Goal: Transaction & Acquisition: Purchase product/service

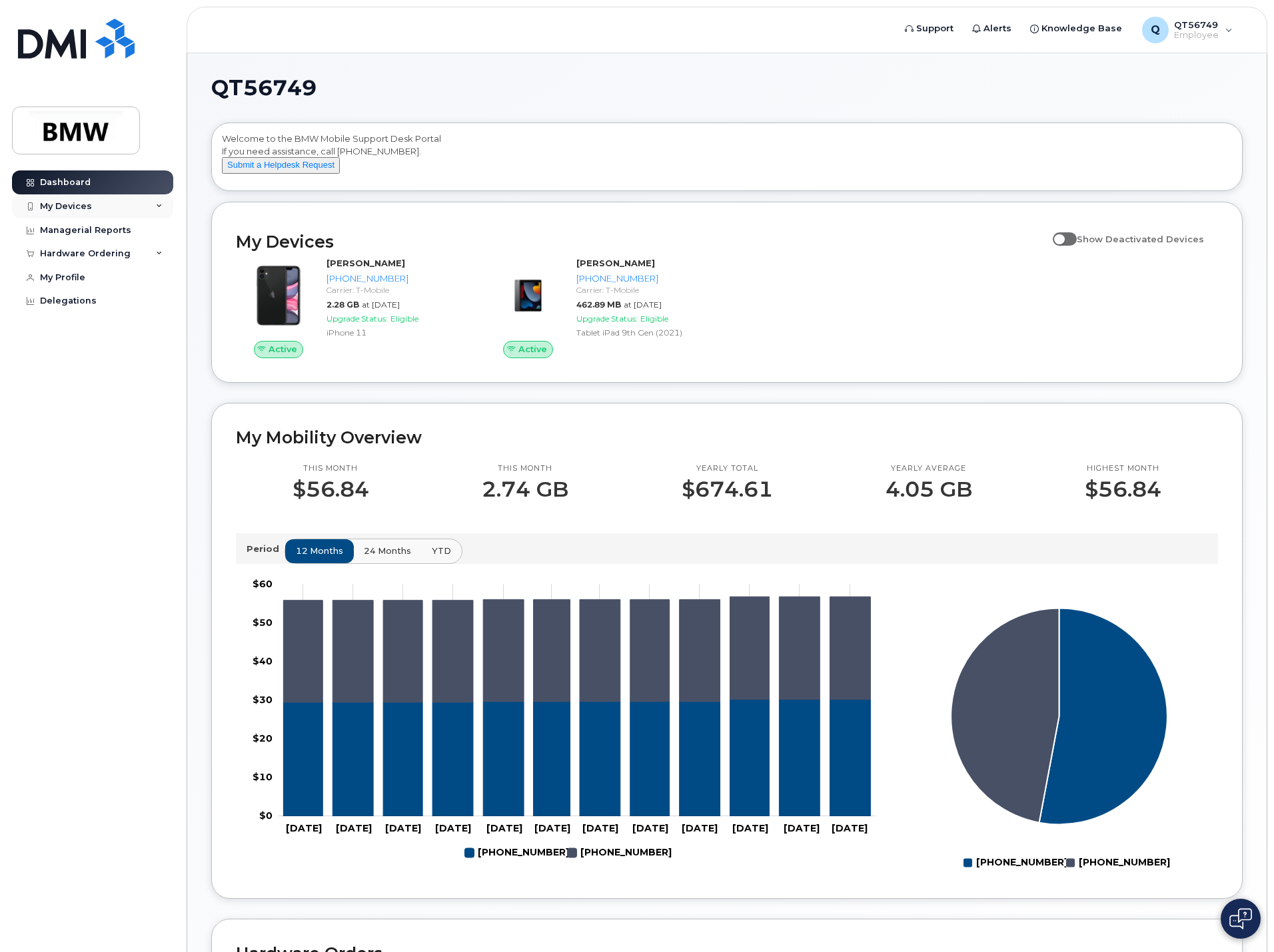
click at [154, 209] on div "My Devices" at bounding box center [92, 206] width 161 height 24
click at [61, 209] on div "My Devices" at bounding box center [66, 206] width 52 height 11
click at [259, 174] on button "Submit a Helpdesk Request" at bounding box center [281, 166] width 118 height 17
click at [57, 296] on div "Delegations" at bounding box center [68, 301] width 57 height 11
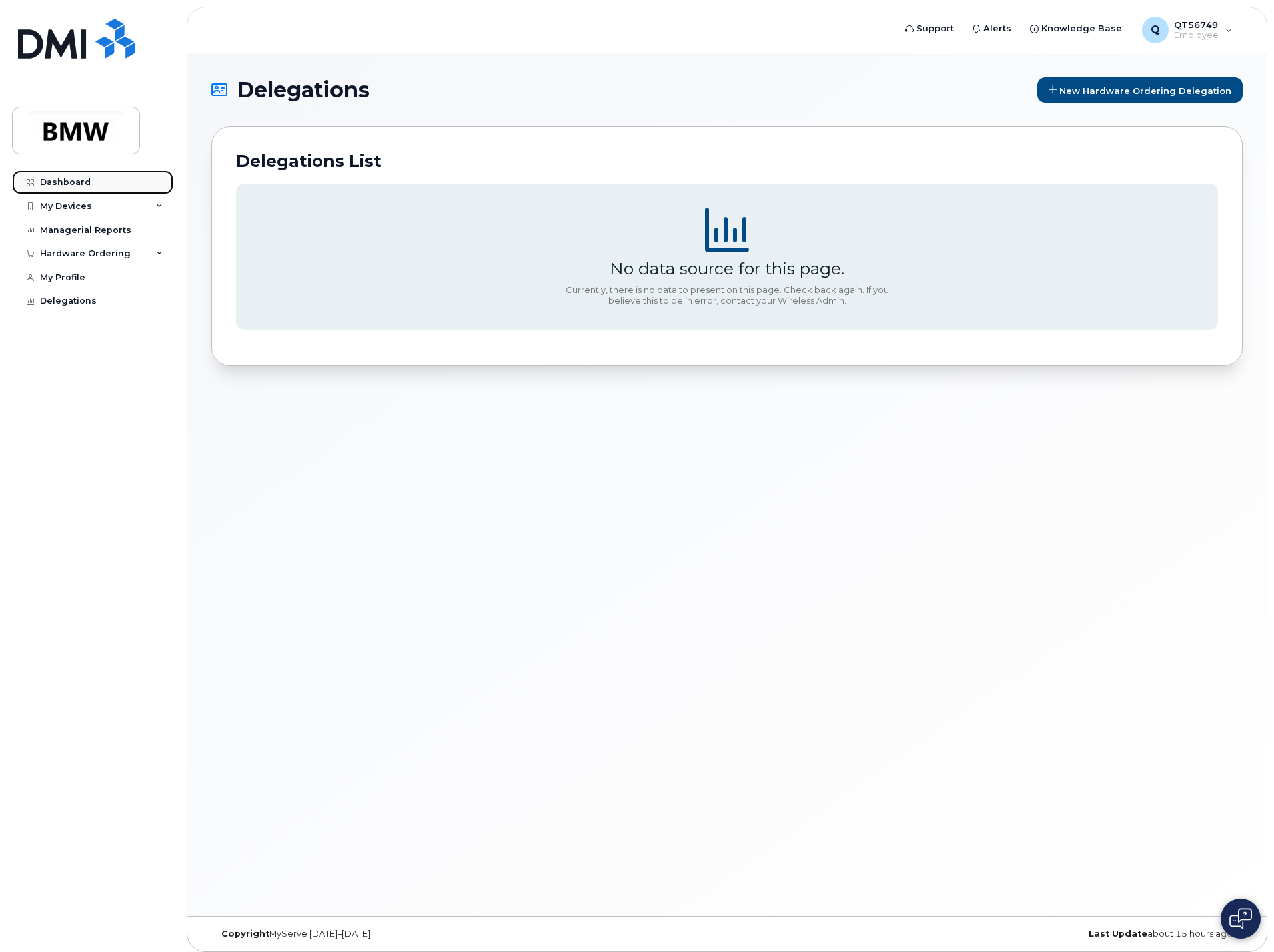
click at [67, 174] on link "Dashboard" at bounding box center [92, 182] width 161 height 24
click at [70, 131] on img at bounding box center [76, 130] width 103 height 39
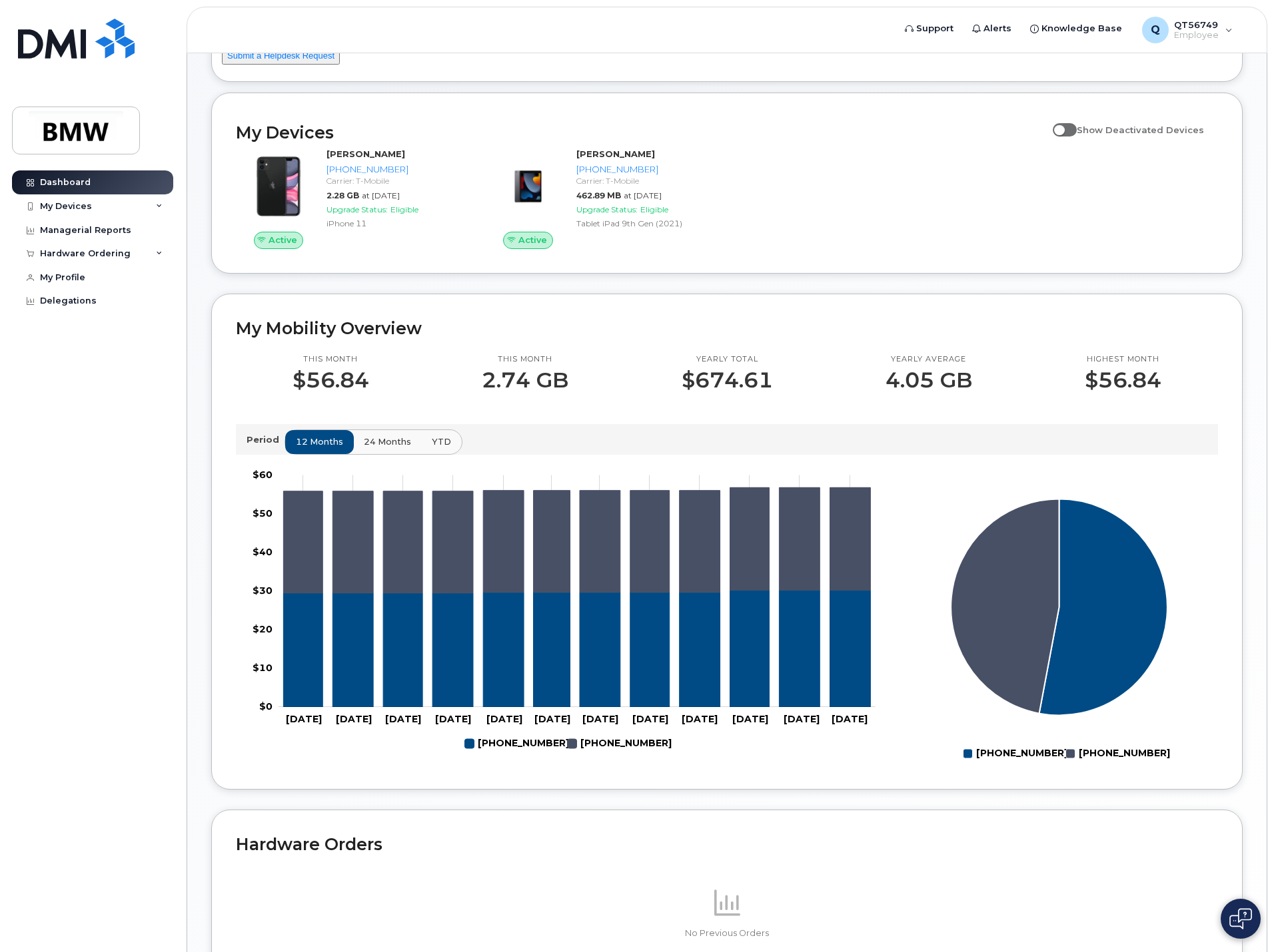
scroll to position [252, 0]
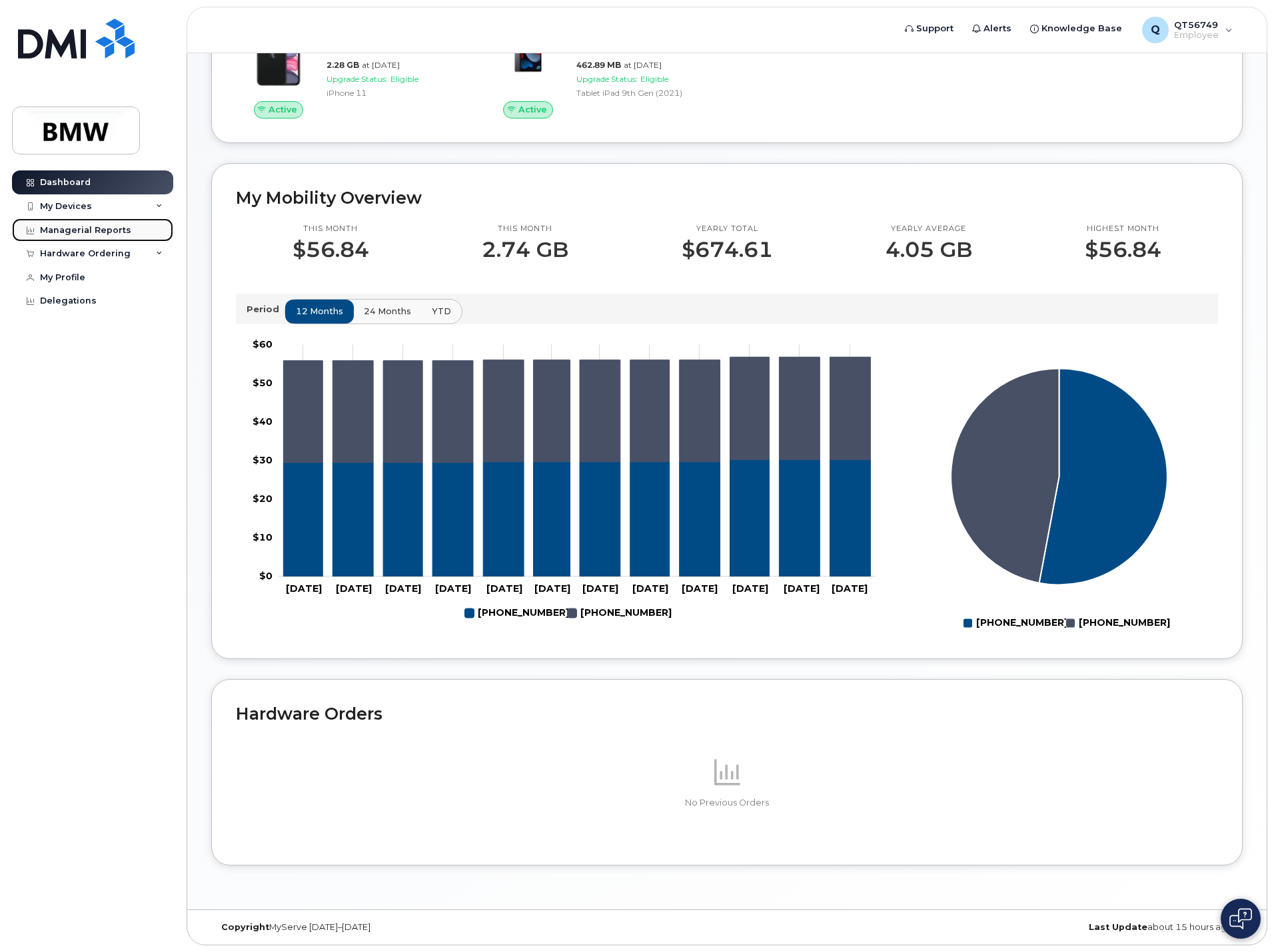
click at [48, 228] on div "Managerial Reports" at bounding box center [85, 231] width 92 height 11
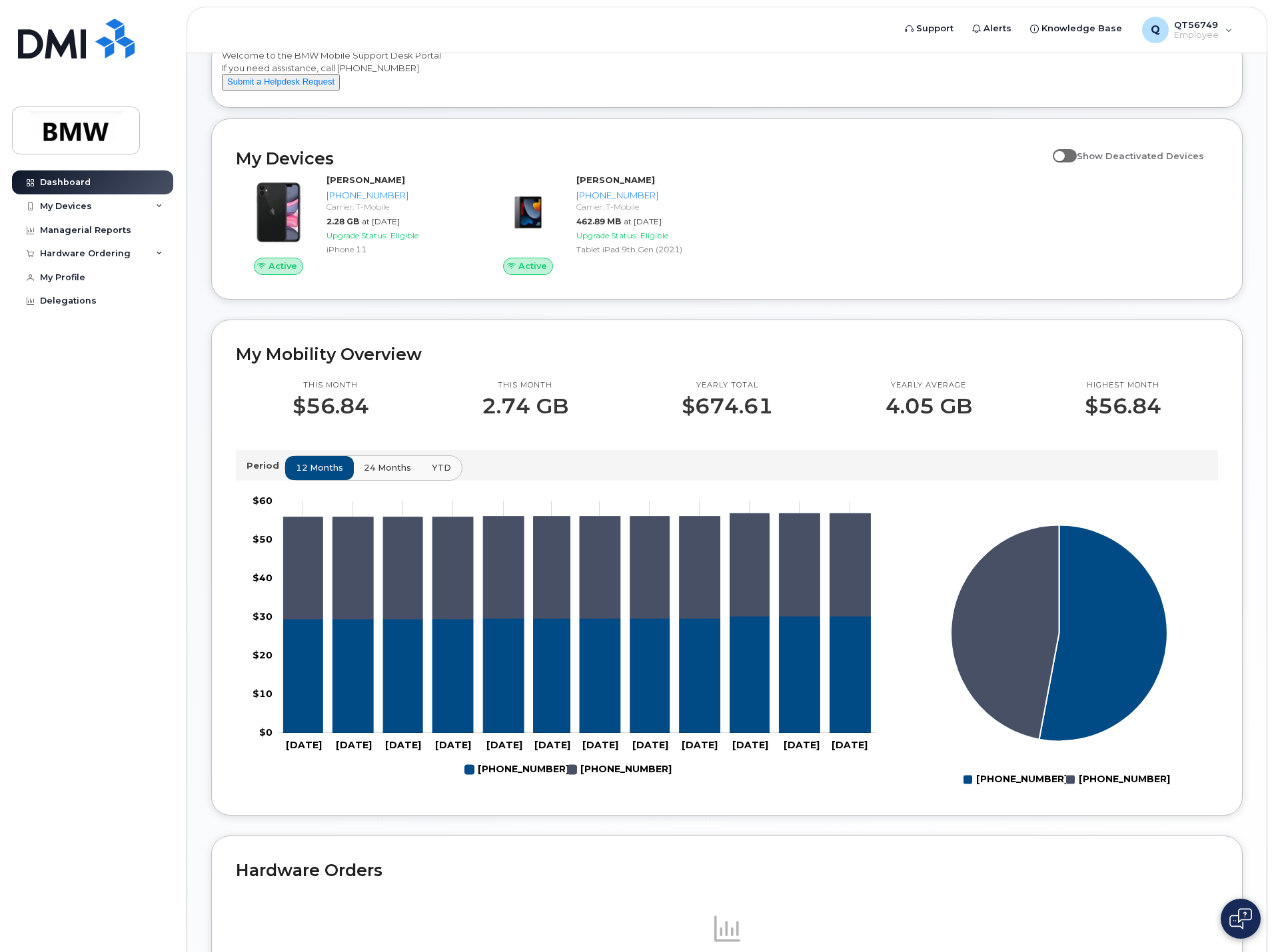
scroll to position [0, 0]
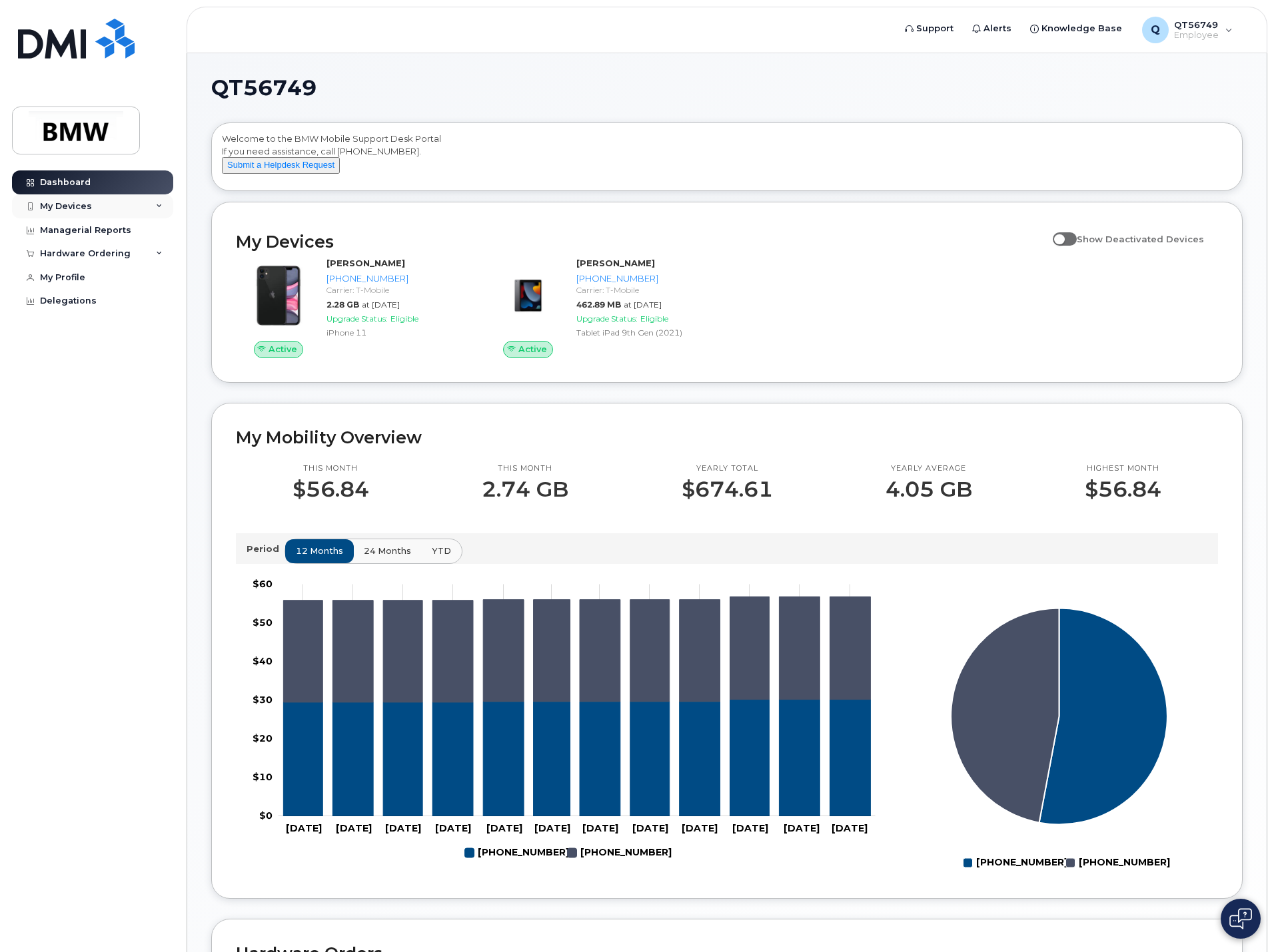
click at [73, 208] on div "My Devices" at bounding box center [66, 206] width 52 height 11
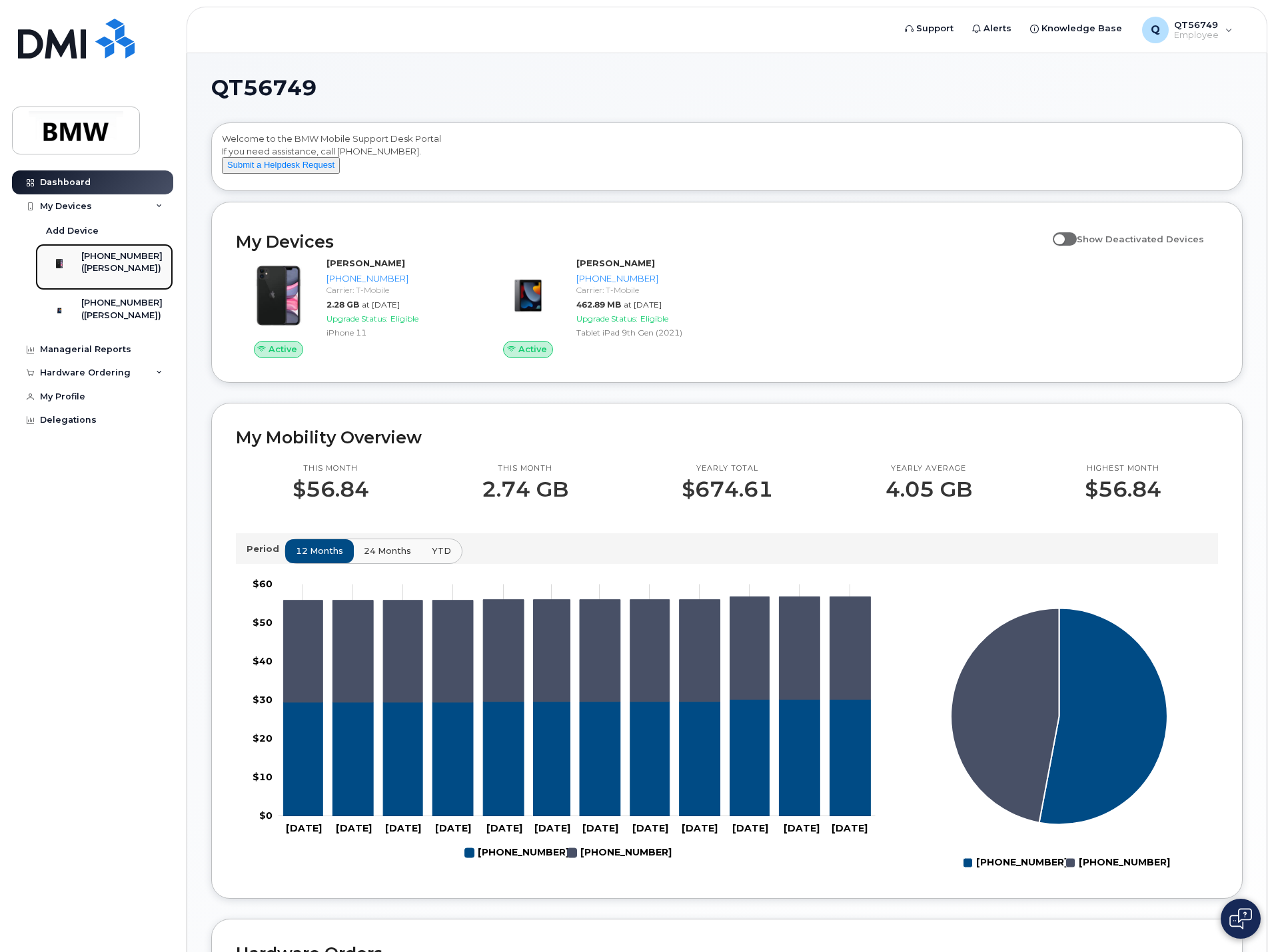
click at [109, 272] on div "([PERSON_NAME])" at bounding box center [121, 268] width 81 height 12
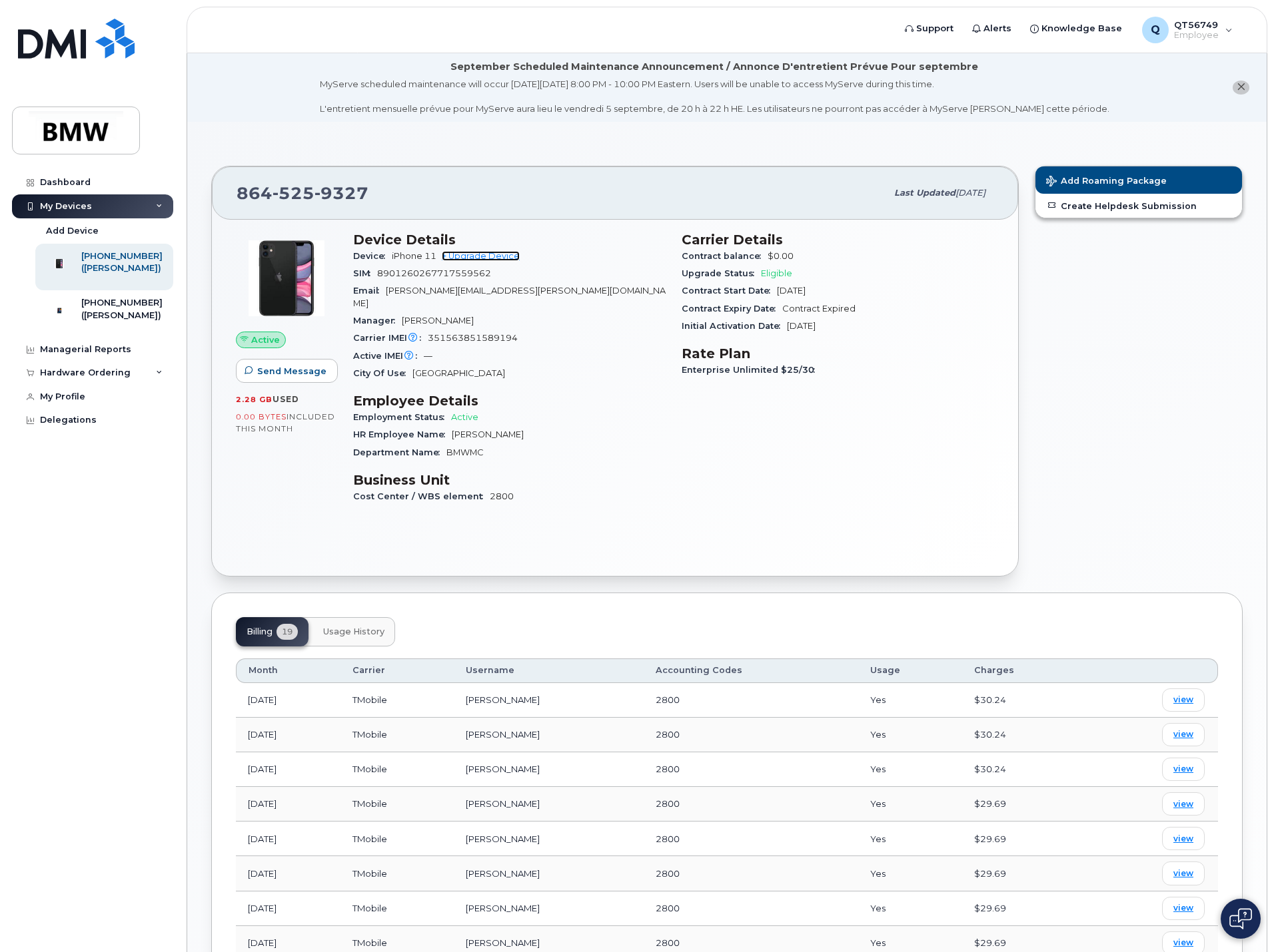
click at [494, 257] on link "+ Upgrade Device" at bounding box center [480, 256] width 78 height 10
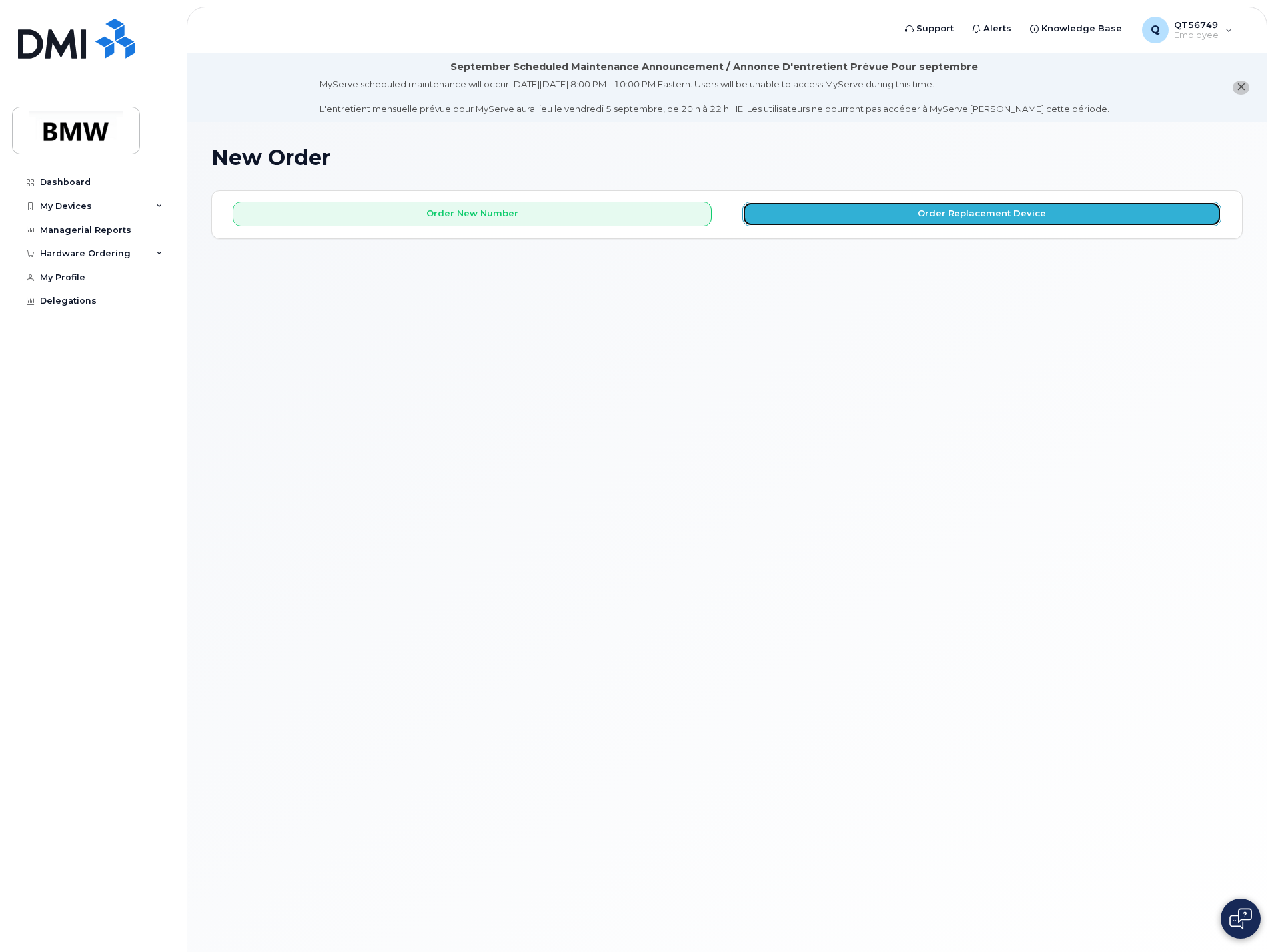
click at [931, 220] on button "Order Replacement Device" at bounding box center [981, 214] width 479 height 25
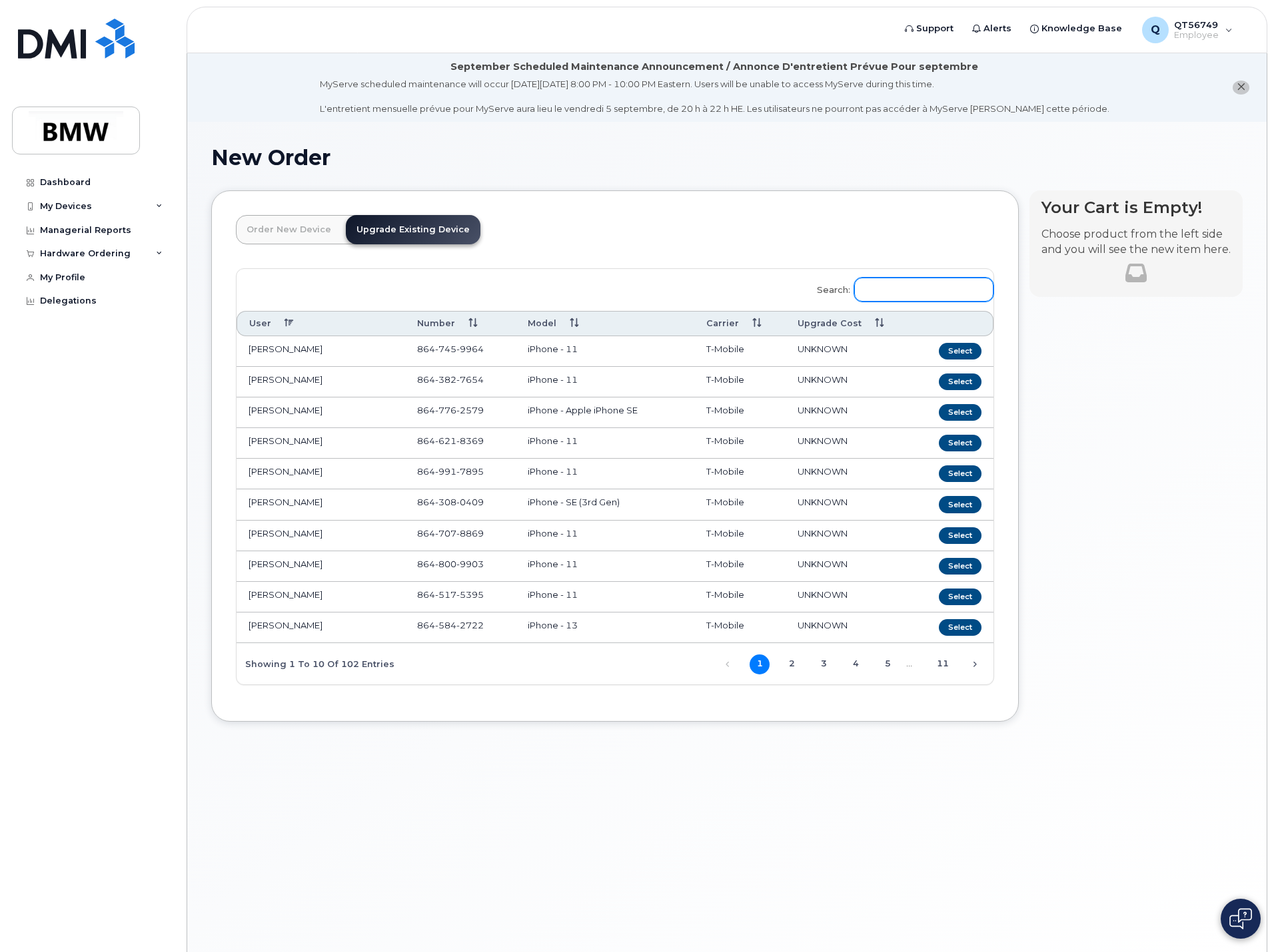
click at [884, 290] on input "Search:" at bounding box center [924, 290] width 139 height 24
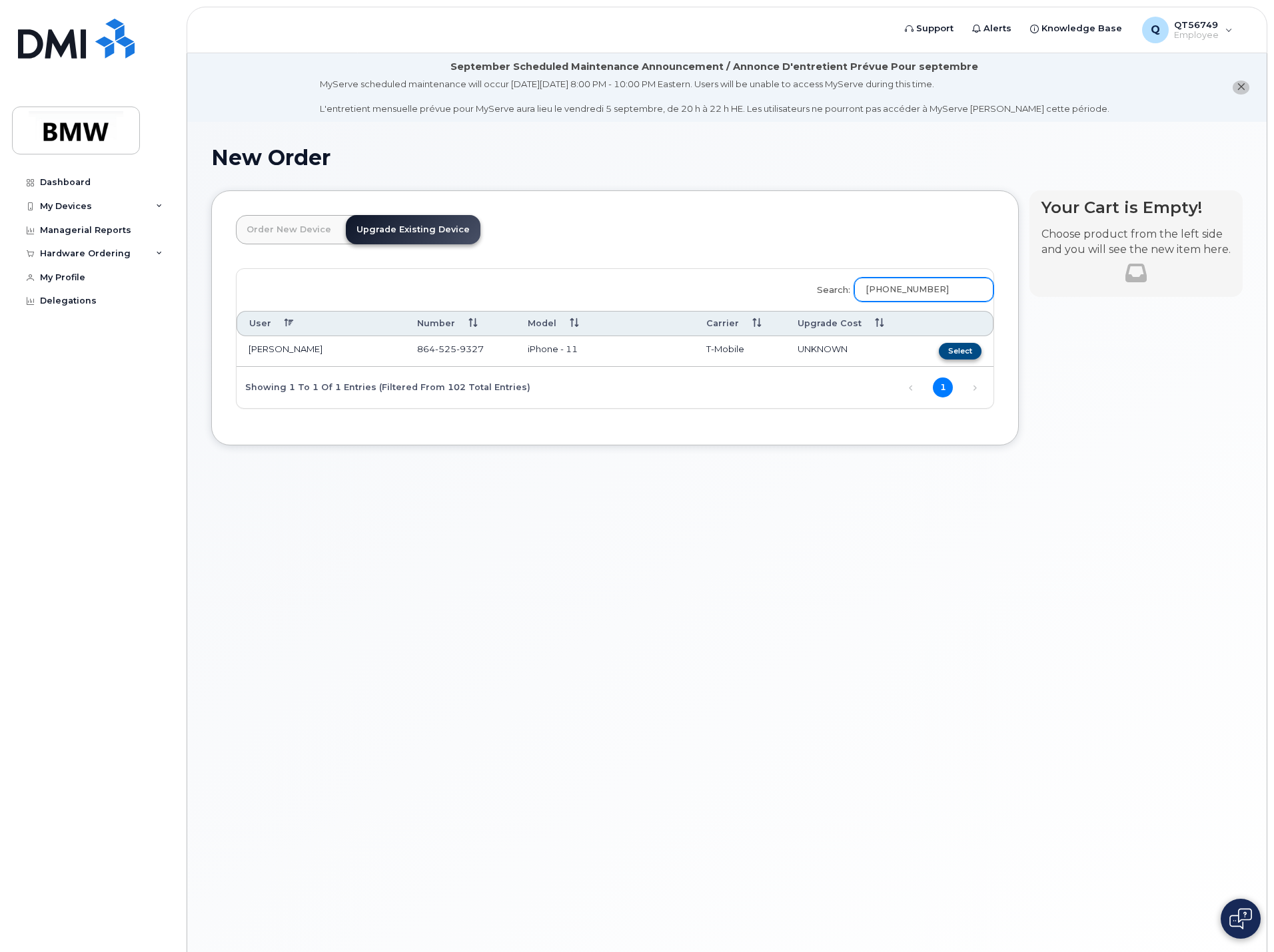
type input "[PHONE_NUMBER]"
click at [958, 349] on button "Select" at bounding box center [960, 352] width 42 height 17
